Goal: Navigation & Orientation: Find specific page/section

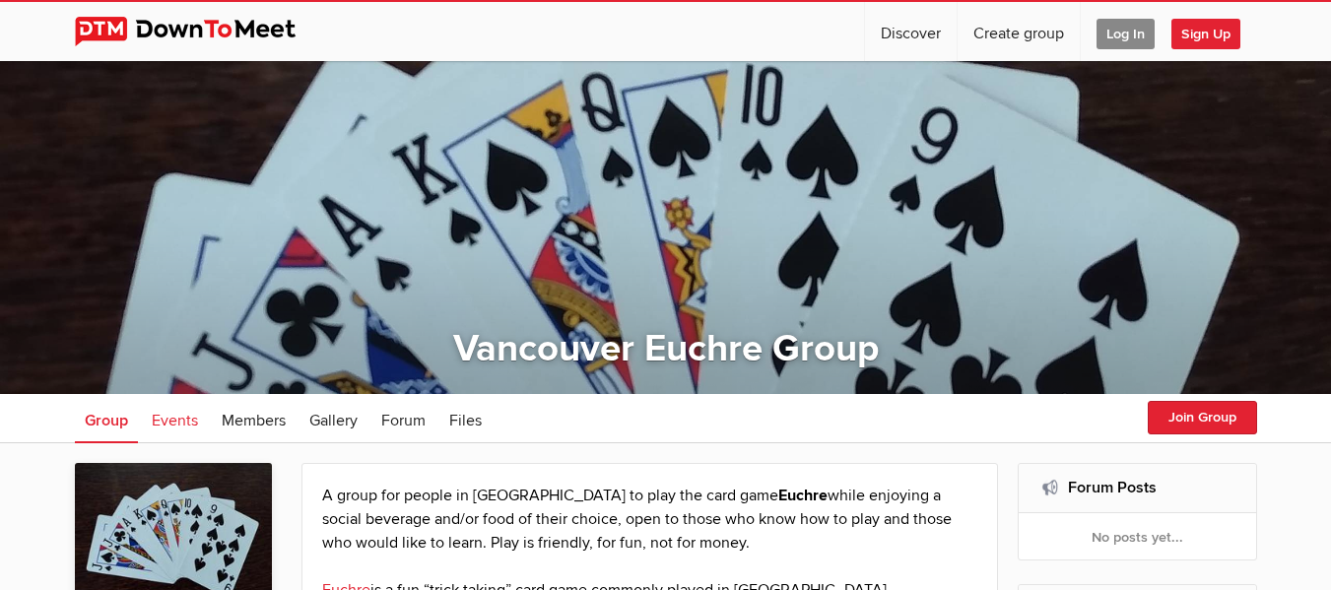
click at [175, 418] on span "Events" at bounding box center [175, 421] width 46 height 20
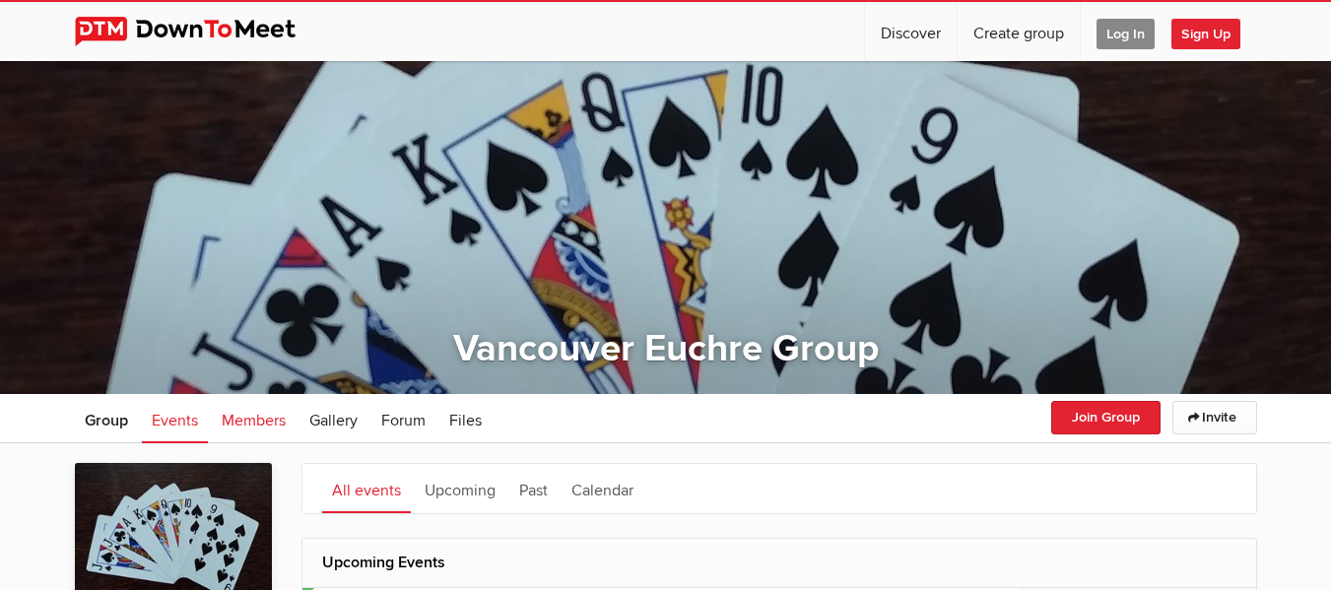
click at [251, 424] on span "Members" at bounding box center [254, 421] width 64 height 20
